Goal: Task Accomplishment & Management: Manage account settings

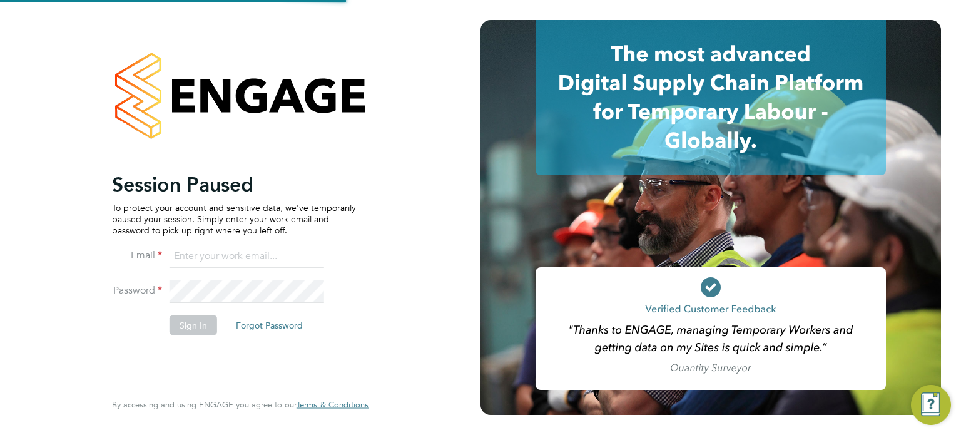
type input "Richard.walsh@vistry.co.uk"
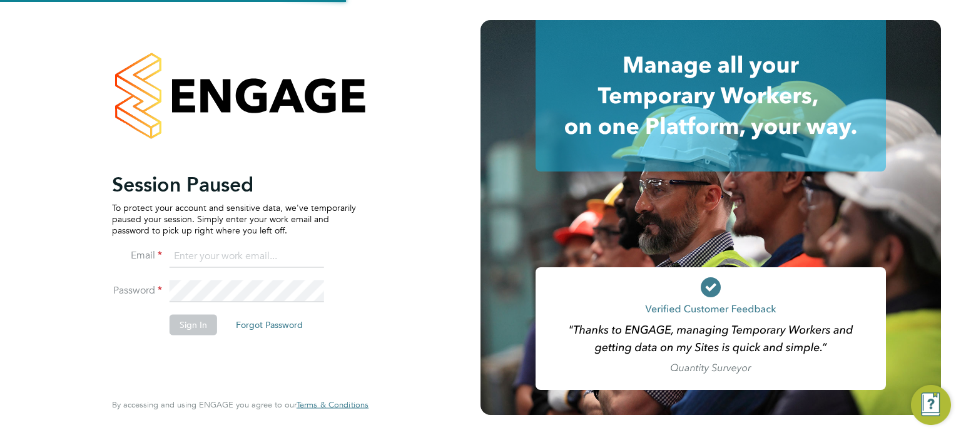
type input "Richard.walsh@vistry.co.uk"
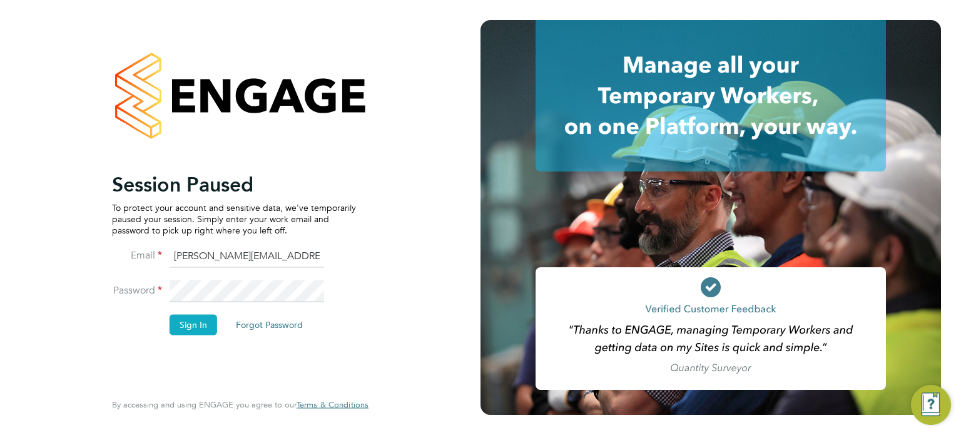
click at [198, 319] on button "Sign In" at bounding box center [194, 325] width 48 height 20
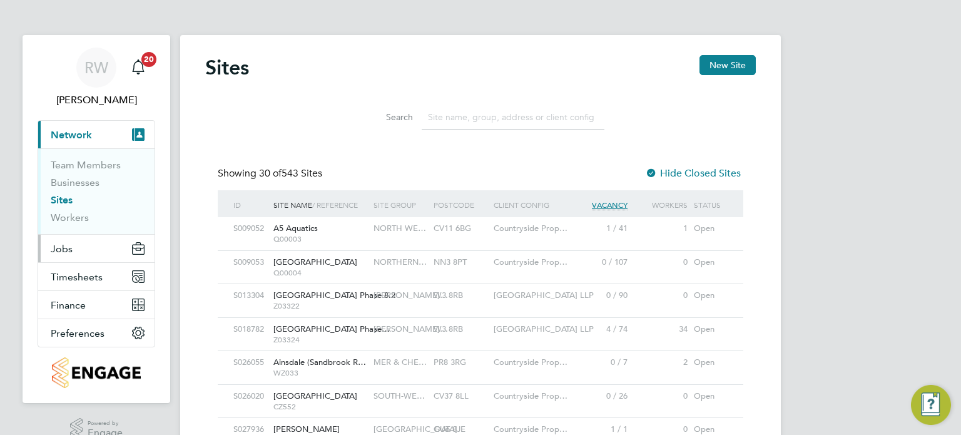
click at [65, 241] on button "Jobs" at bounding box center [96, 249] width 116 height 28
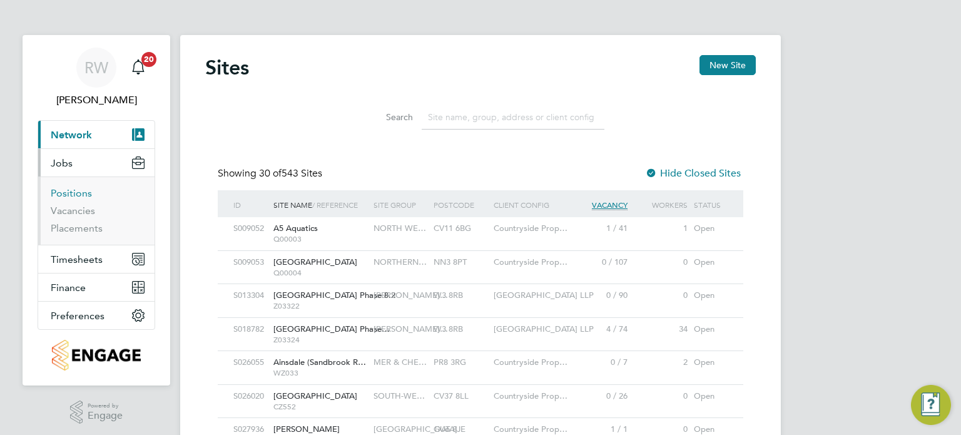
click at [70, 194] on link "Positions" at bounding box center [71, 193] width 41 height 12
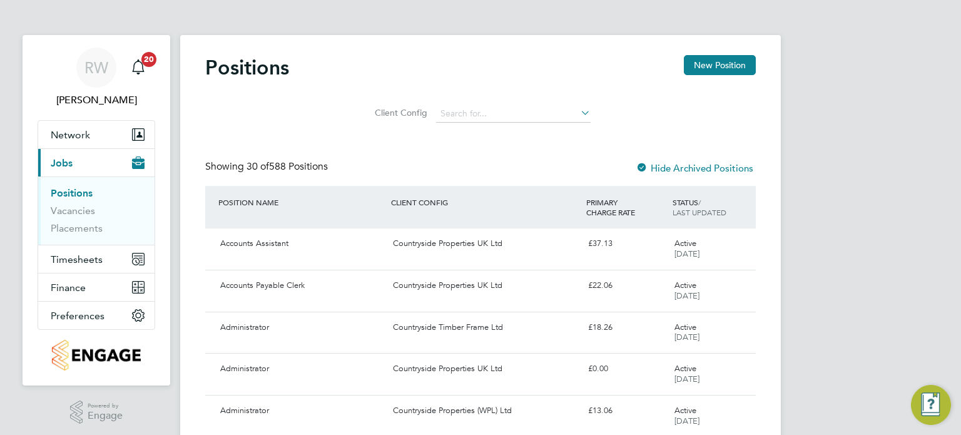
click at [468, 103] on li "Client Config" at bounding box center [480, 114] width 251 height 30
click at [480, 107] on input at bounding box center [513, 114] width 155 height 18
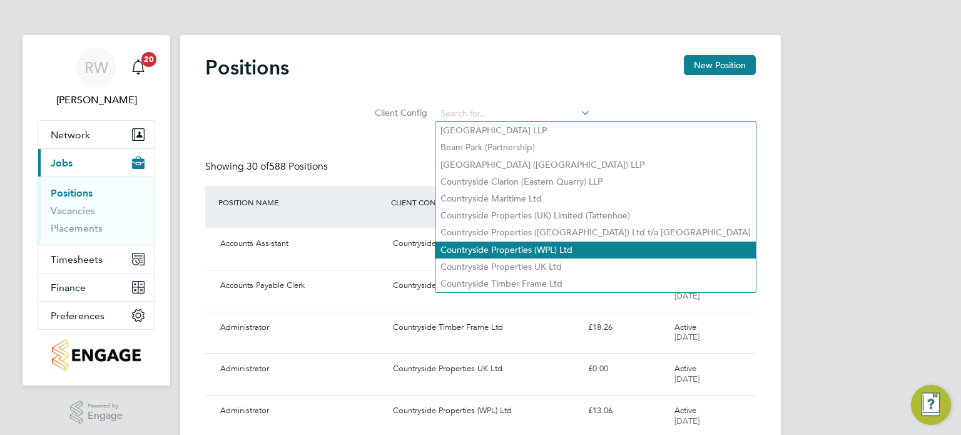
click at [508, 247] on li "Countryside Properties (WPL) Ltd" at bounding box center [595, 250] width 320 height 17
type input "Countryside Properties (WPL) Ltd"
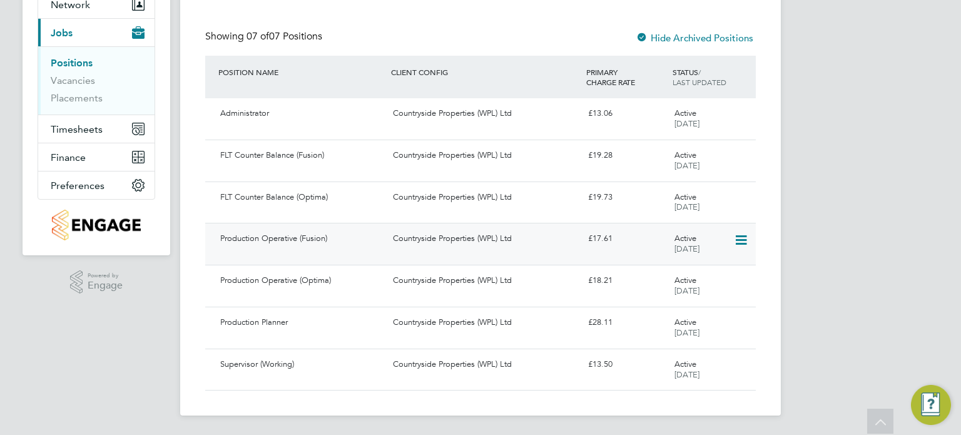
click at [482, 242] on div "Countryside Properties (WPL) Ltd" at bounding box center [485, 238] width 195 height 21
click at [469, 371] on div "Countryside Properties (WPL) Ltd" at bounding box center [485, 364] width 195 height 21
click at [456, 280] on div "Countryside Properties (WPL) Ltd" at bounding box center [485, 280] width 195 height 21
click at [417, 170] on div "FLT Counter Balance (Fusion) Countryside Properties (WPL) Ltd £19.28 Active 27 …" at bounding box center [480, 161] width 551 height 42
click at [410, 200] on div "Countryside Properties (WPL) Ltd" at bounding box center [485, 197] width 195 height 21
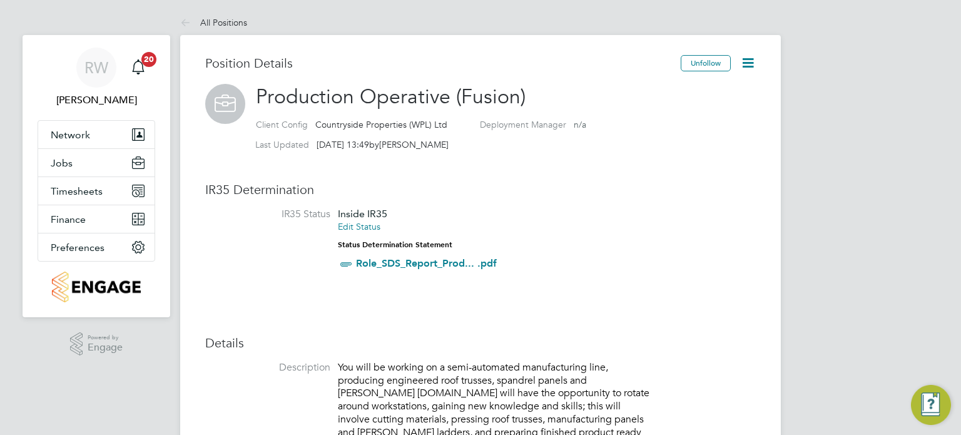
click at [745, 57] on icon at bounding box center [748, 63] width 16 height 16
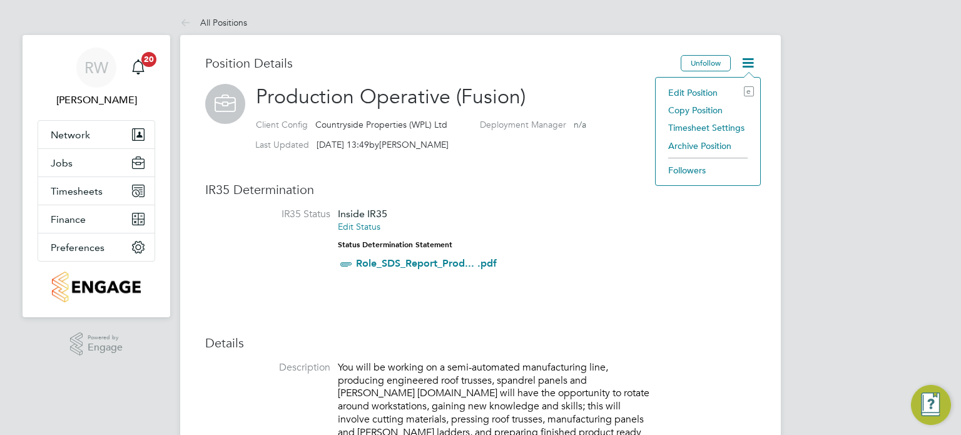
click at [697, 85] on li "Edit Position e" at bounding box center [708, 93] width 92 height 18
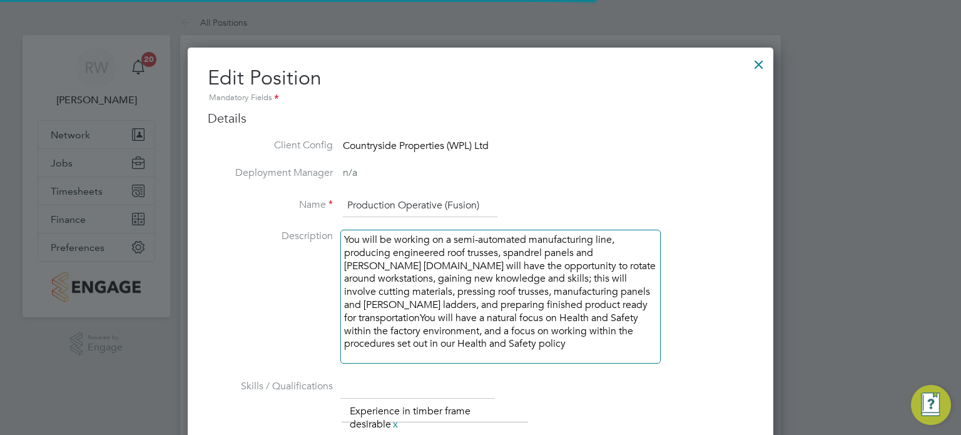
scroll to position [37, 65]
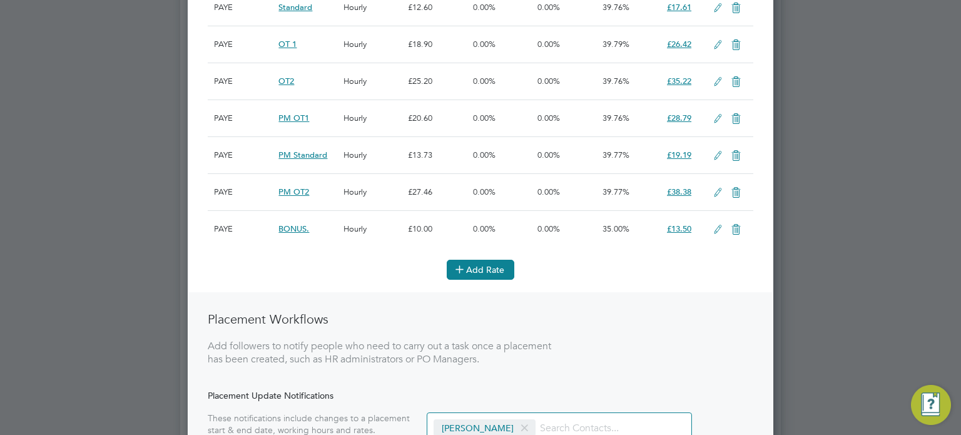
click at [487, 270] on button "Add Rate" at bounding box center [481, 270] width 68 height 20
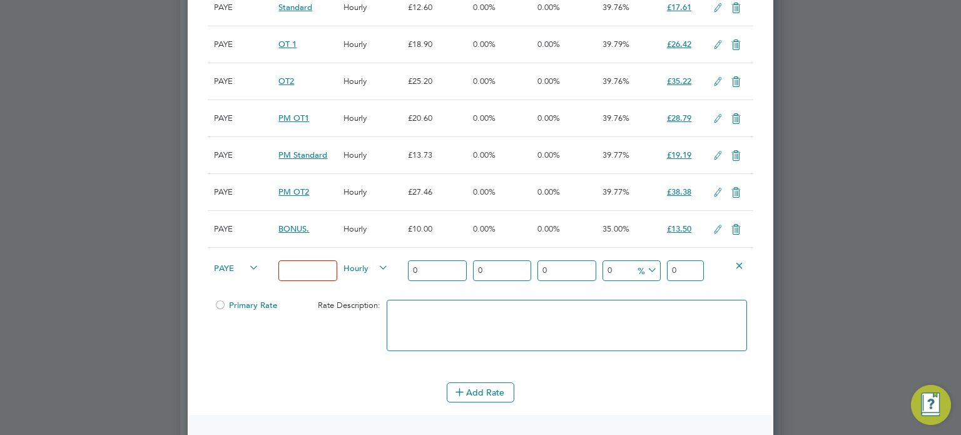
click at [322, 272] on input at bounding box center [307, 270] width 58 height 21
type input "BONUS"
click at [374, 265] on span "Hourly" at bounding box center [366, 267] width 45 height 14
click at [364, 312] on li "PIECE" at bounding box center [366, 312] width 54 height 16
click at [436, 272] on input "0" at bounding box center [437, 270] width 58 height 21
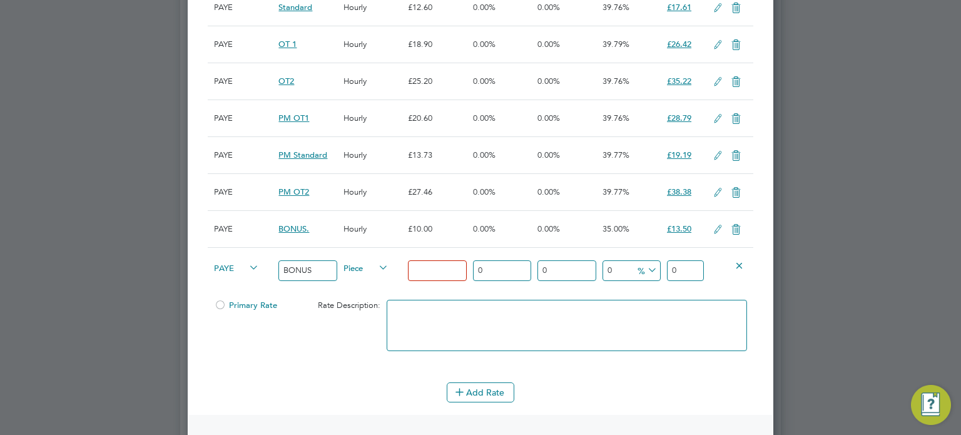
type input "1"
type input "10"
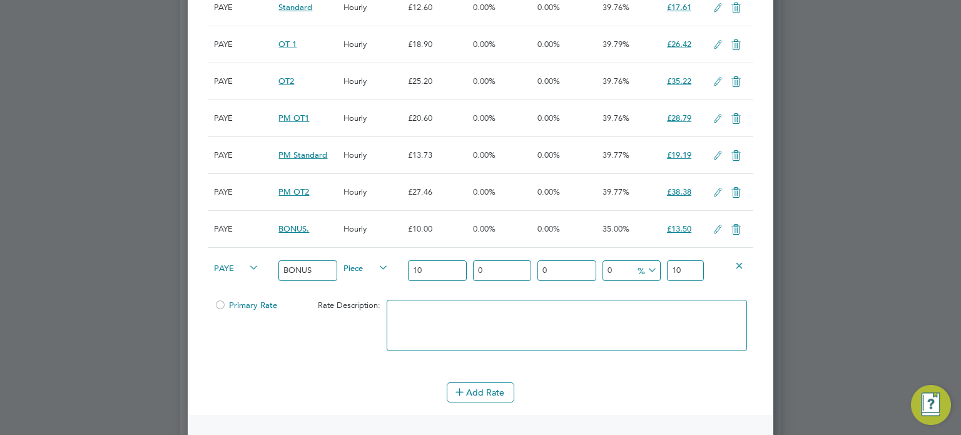
type input "-90"
type input "1"
type input "30"
type input "13"
type input "35"
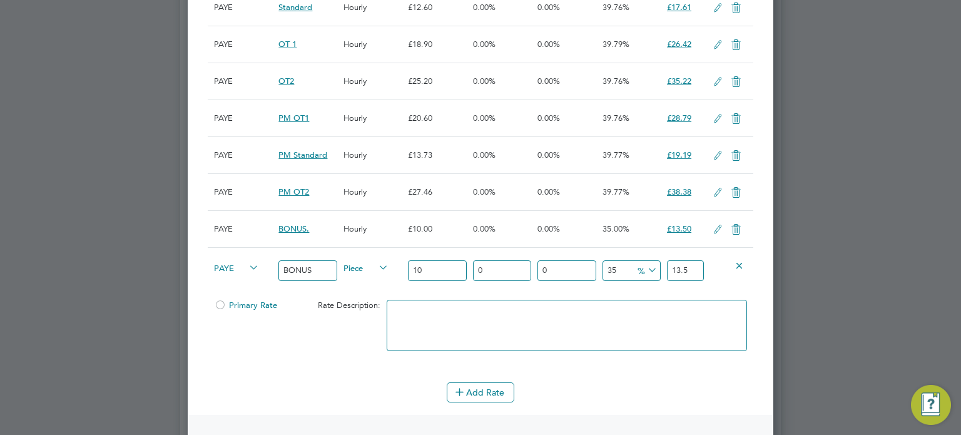
type input "13.5"
click at [734, 230] on icon at bounding box center [736, 230] width 16 height 10
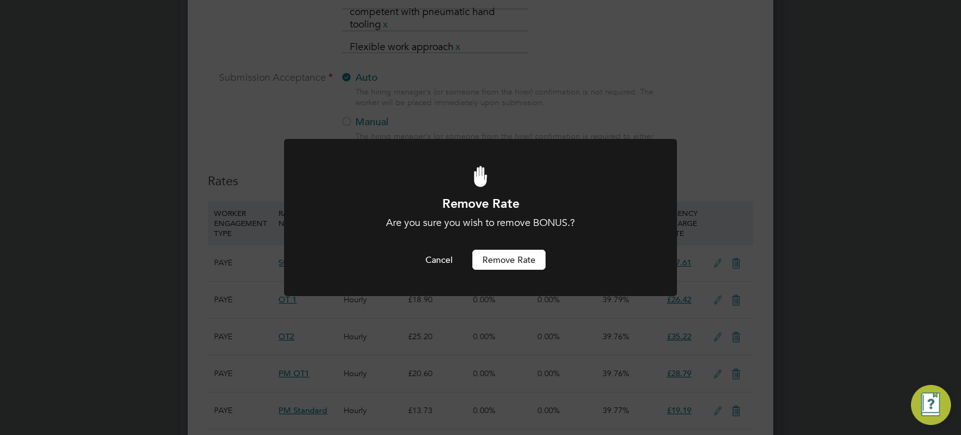
click at [511, 260] on button "Remove rate" at bounding box center [508, 260] width 73 height 20
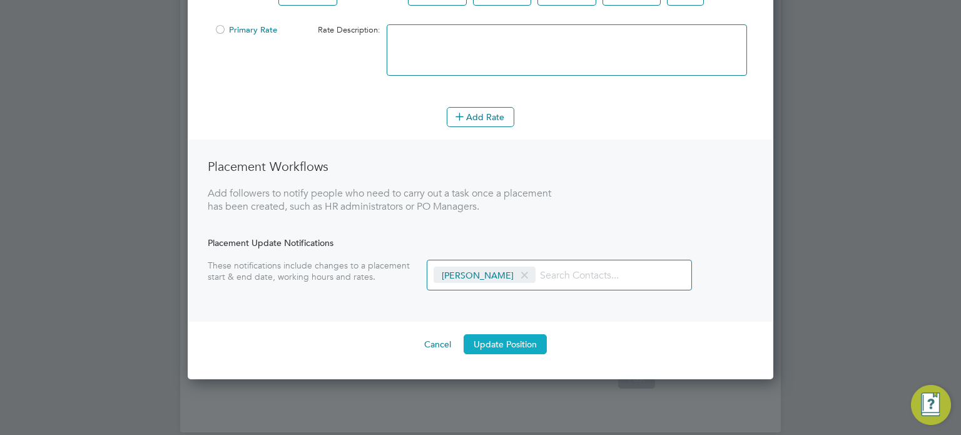
click at [517, 342] on button "Update Position" at bounding box center [505, 344] width 83 height 20
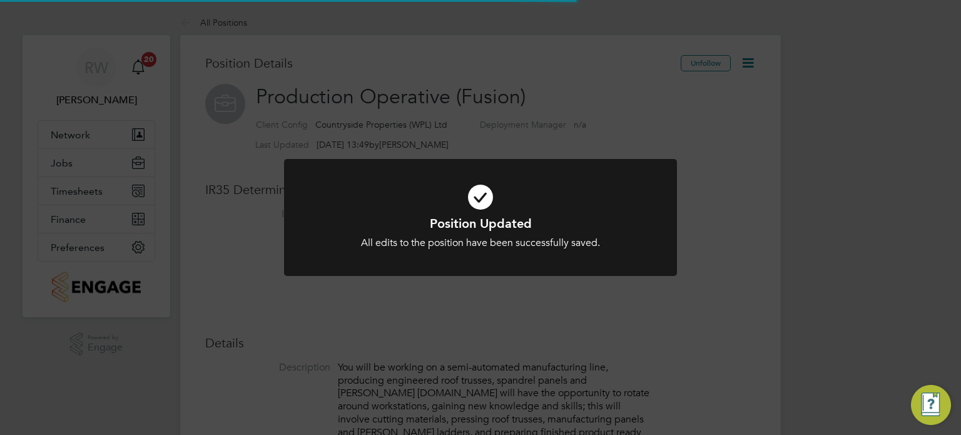
click at [566, 336] on div "Position Updated All edits to the position have been successfully saved. Cancel…" at bounding box center [480, 217] width 961 height 435
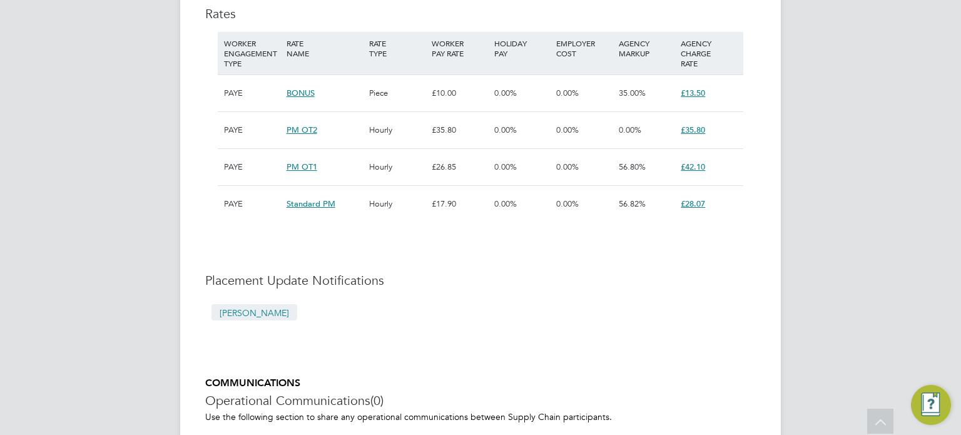
scroll to position [546, 0]
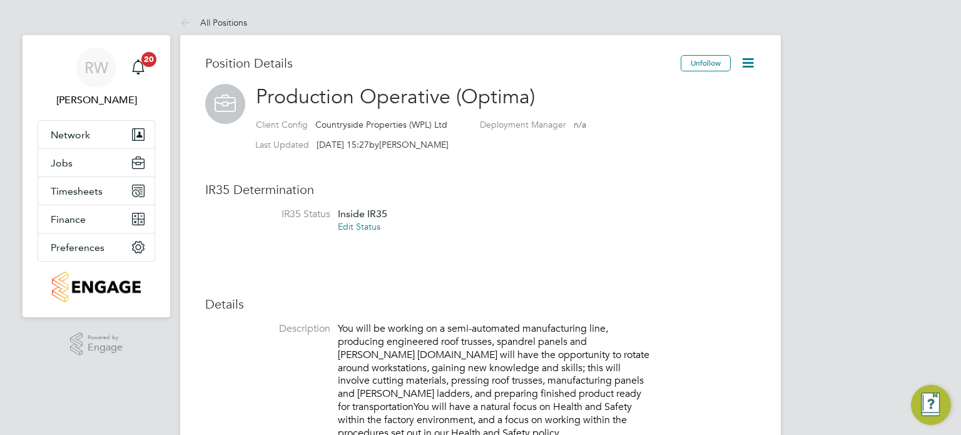
click at [746, 71] on icon at bounding box center [748, 63] width 16 height 16
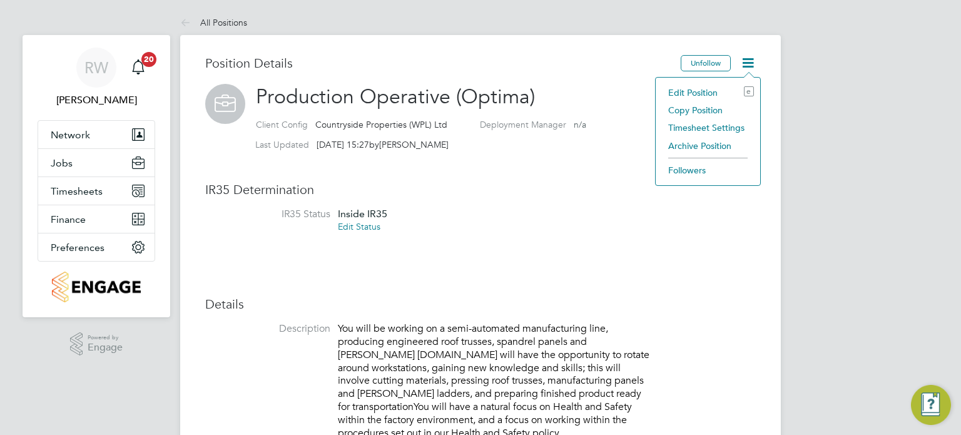
click at [710, 85] on li "Edit Position e" at bounding box center [708, 93] width 92 height 18
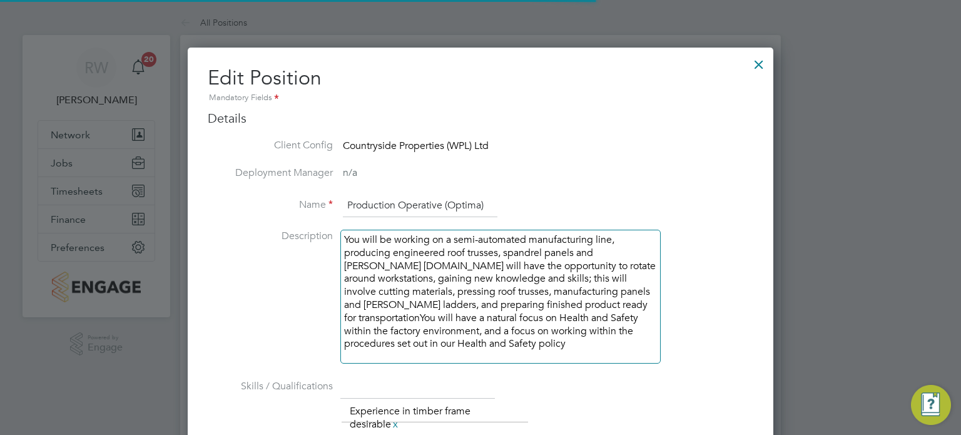
scroll to position [37, 65]
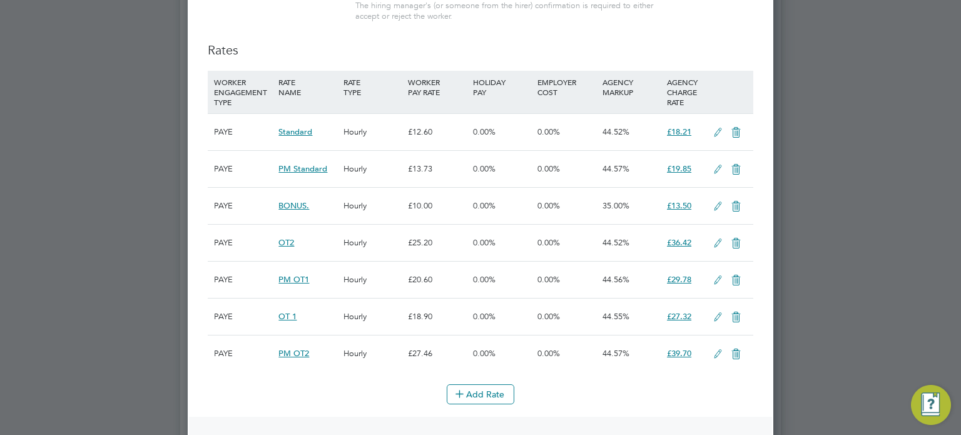
click at [736, 205] on icon at bounding box center [736, 206] width 16 height 10
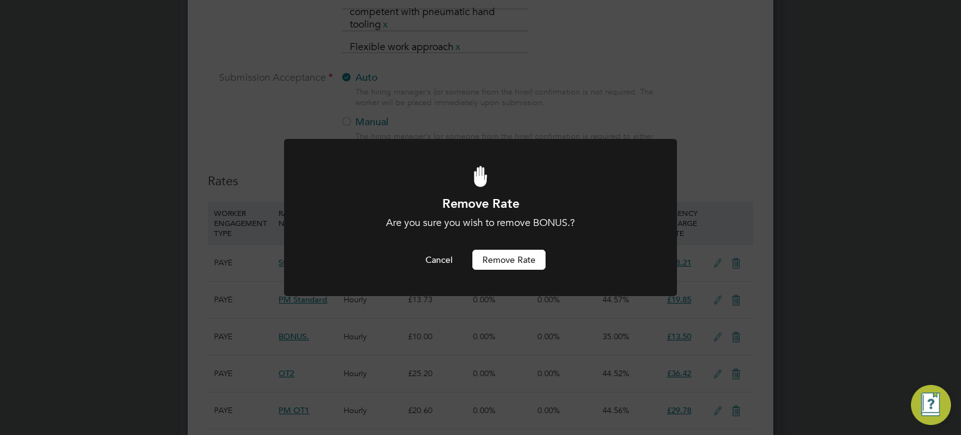
click at [518, 259] on button "Remove rate" at bounding box center [508, 260] width 73 height 20
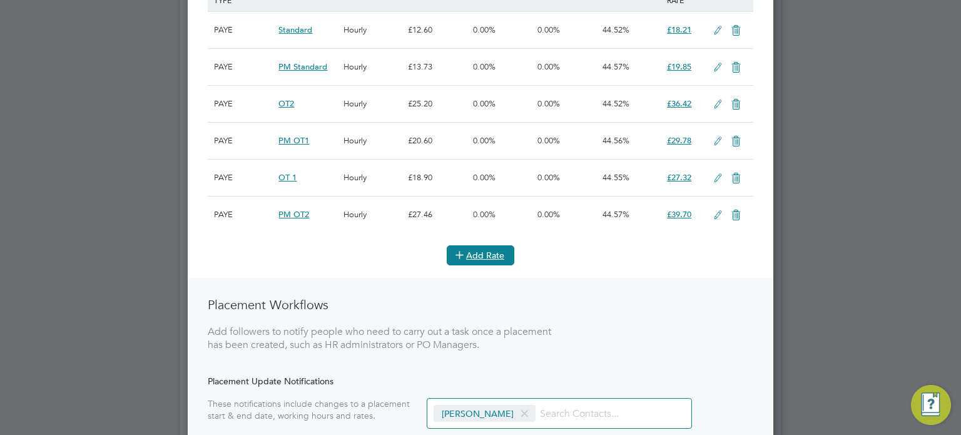
click at [477, 246] on button "Add Rate" at bounding box center [481, 255] width 68 height 20
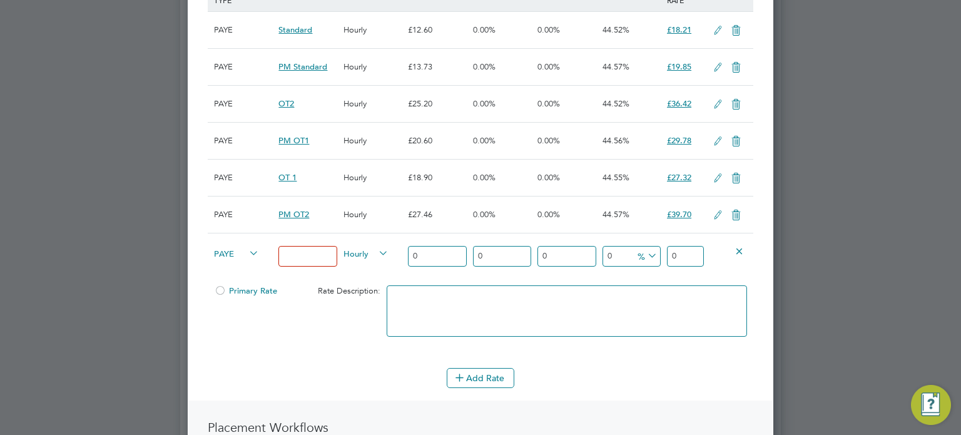
click at [247, 250] on icon at bounding box center [247, 254] width 0 height 18
click at [232, 281] on li "PAYE" at bounding box center [235, 282] width 50 height 16
click at [325, 257] on input at bounding box center [307, 256] width 58 height 21
type input "BONUS"
click at [376, 257] on icon at bounding box center [376, 254] width 0 height 18
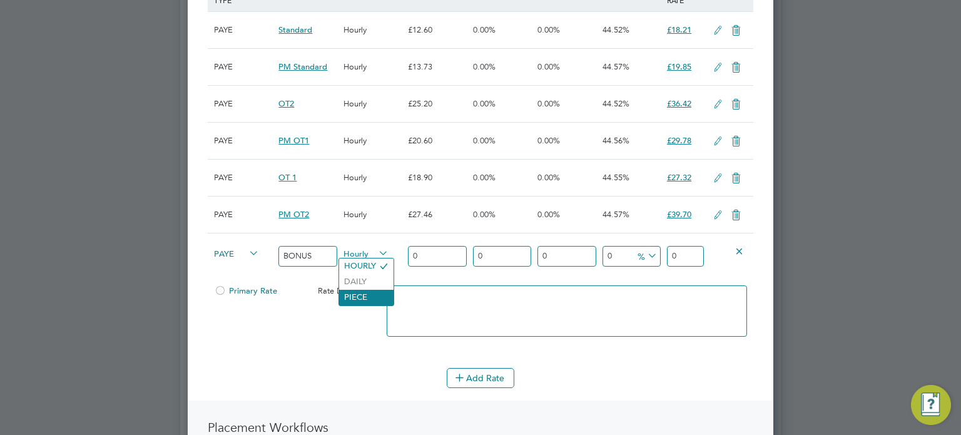
click at [362, 295] on li "PIECE" at bounding box center [366, 298] width 54 height 16
click at [422, 257] on input "0" at bounding box center [437, 256] width 58 height 21
type input "1"
type input "10"
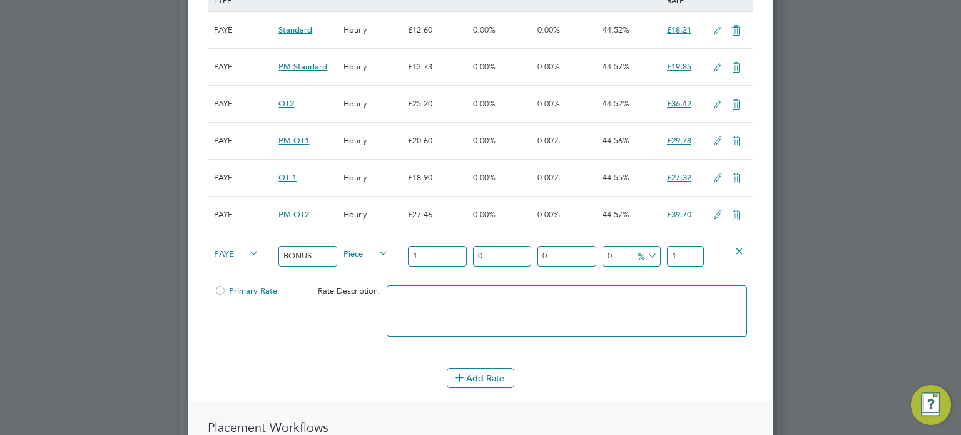
type input "10"
type input "-90"
type input "1"
type input "30"
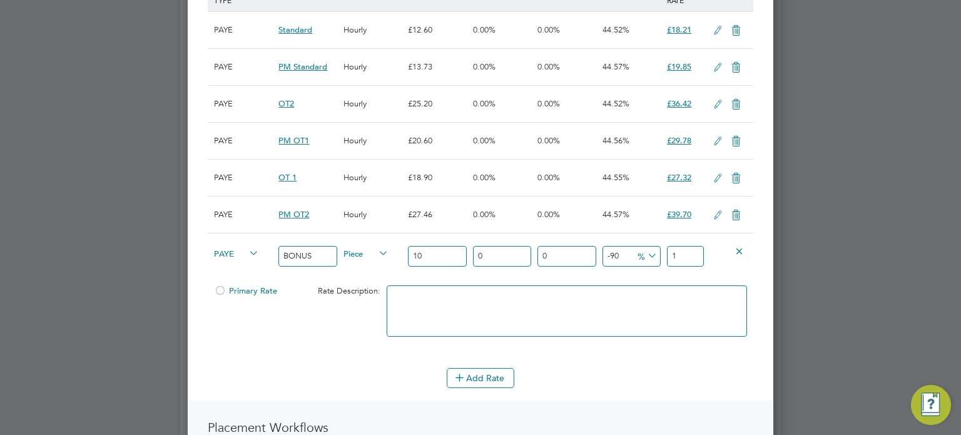
type input "13"
type input "35"
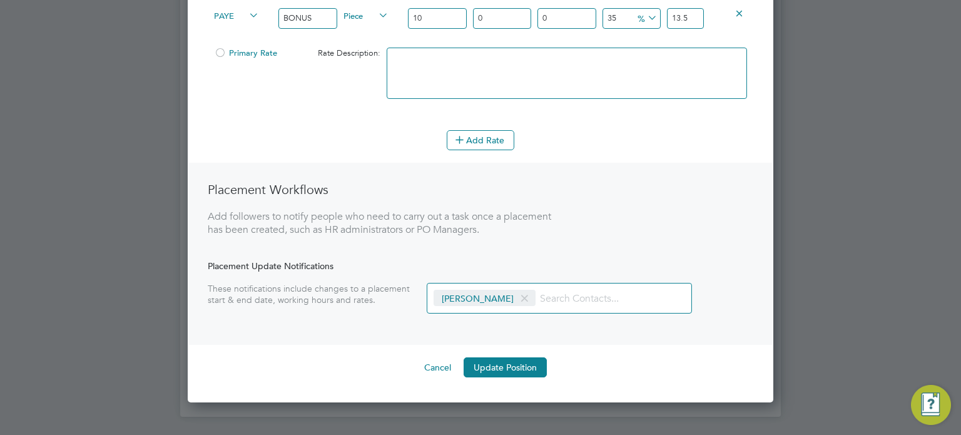
type input "13.5"
click at [488, 357] on button "Update Position" at bounding box center [505, 367] width 83 height 20
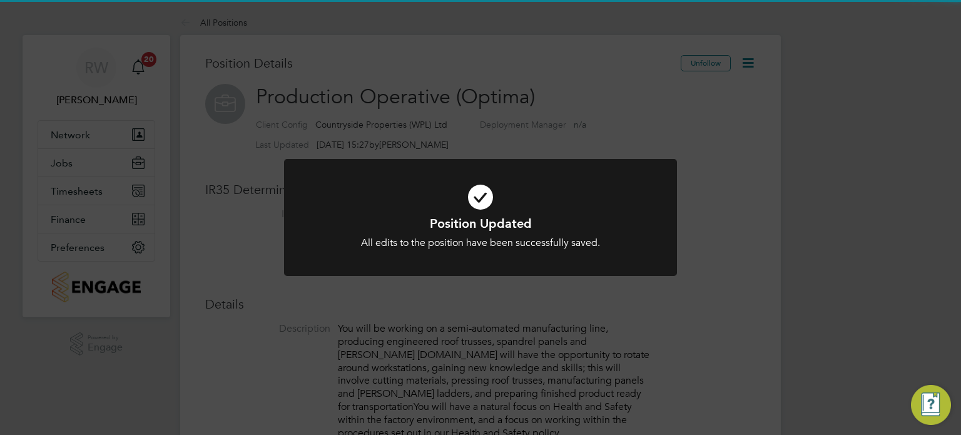
click at [546, 353] on div "Position Updated All edits to the position have been successfully saved. Cancel…" at bounding box center [480, 217] width 961 height 435
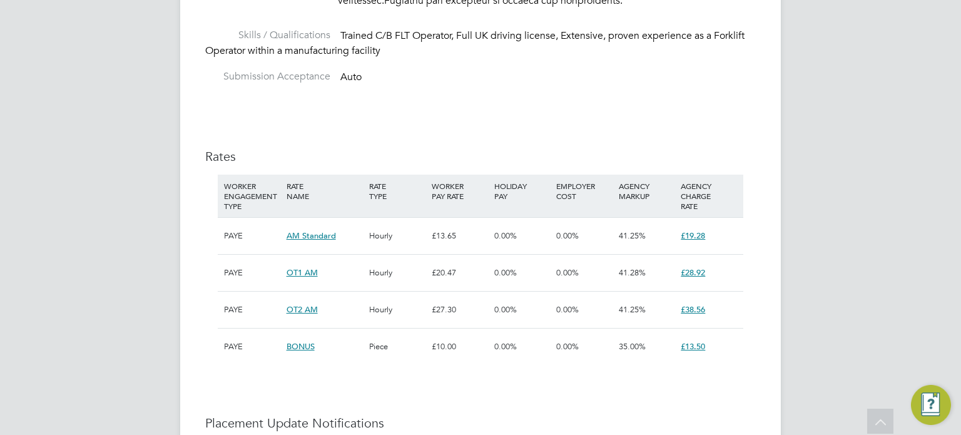
scroll to position [653, 0]
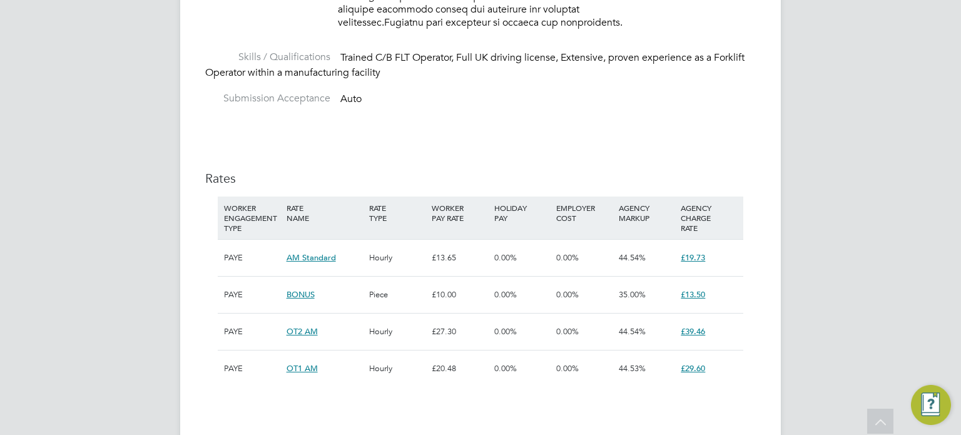
scroll to position [541, 0]
